Goal: Information Seeking & Learning: Learn about a topic

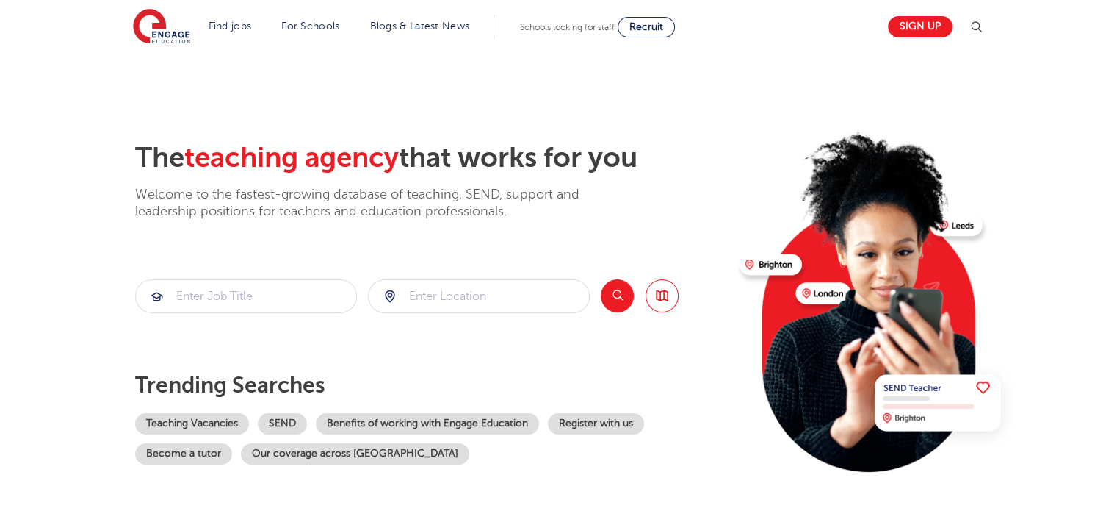
scroll to position [367, 0]
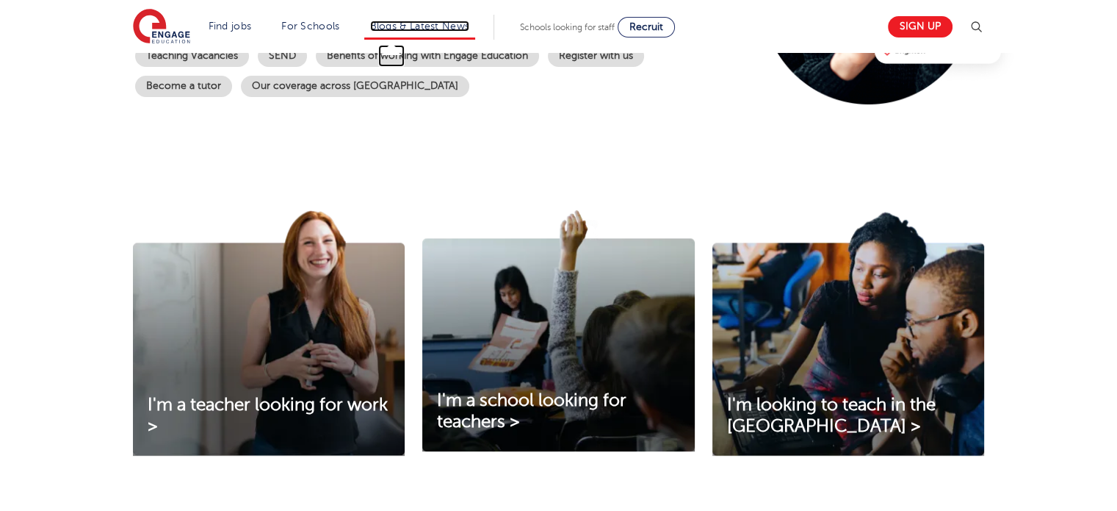
click at [412, 22] on link "Blogs & Latest News" at bounding box center [420, 26] width 100 height 11
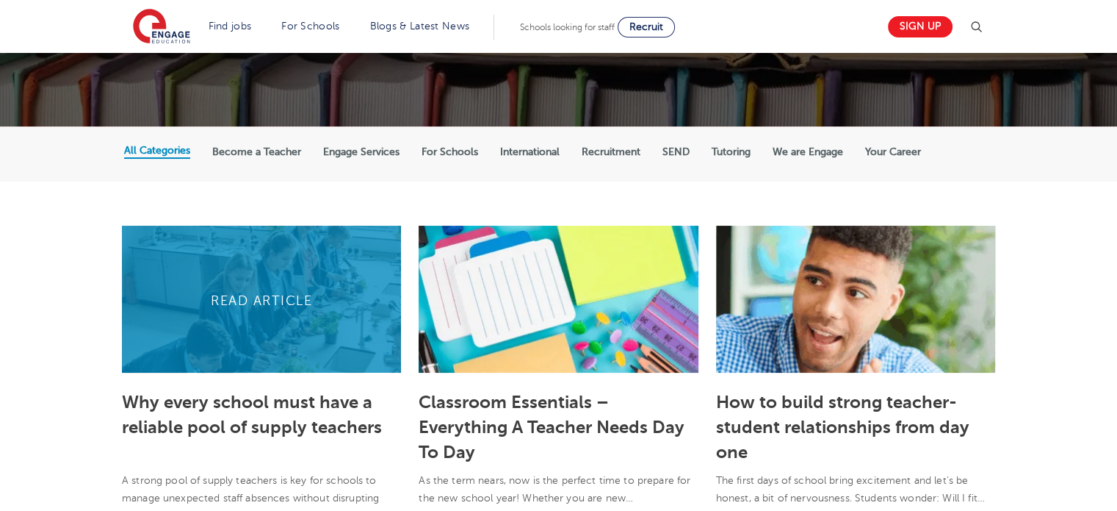
scroll to position [294, 0]
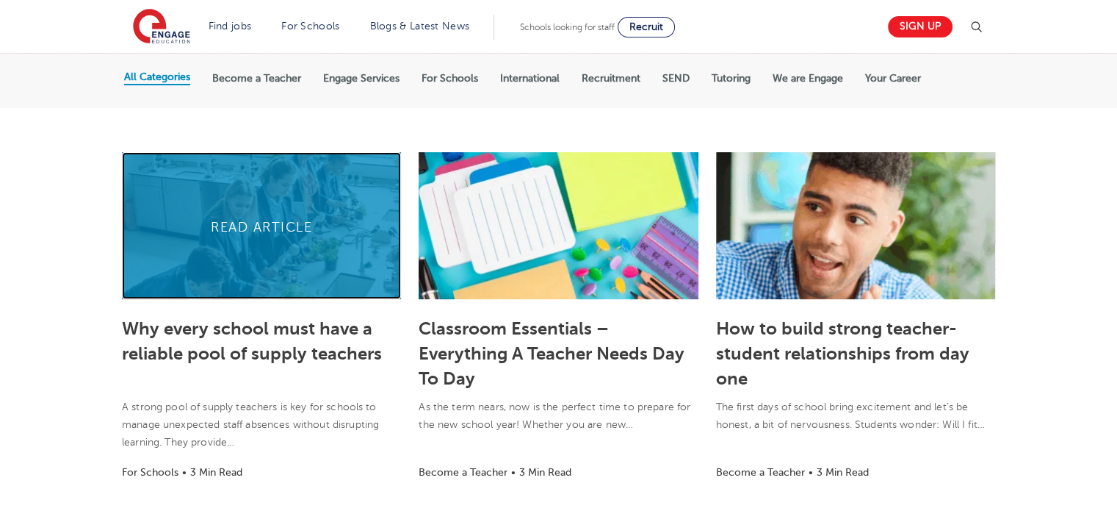
click at [267, 246] on link at bounding box center [261, 225] width 279 height 147
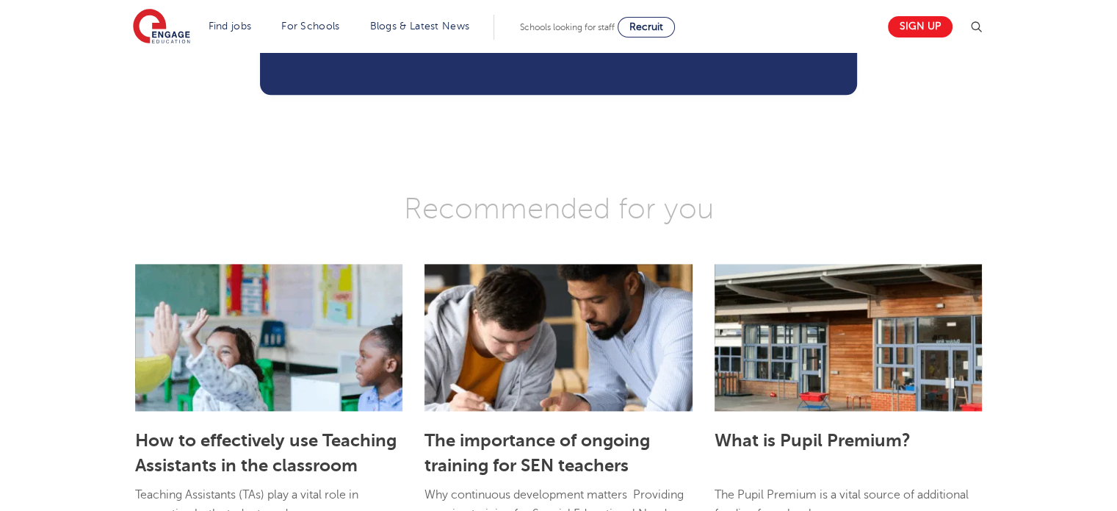
scroll to position [1927, 0]
